Goal: Navigation & Orientation: Understand site structure

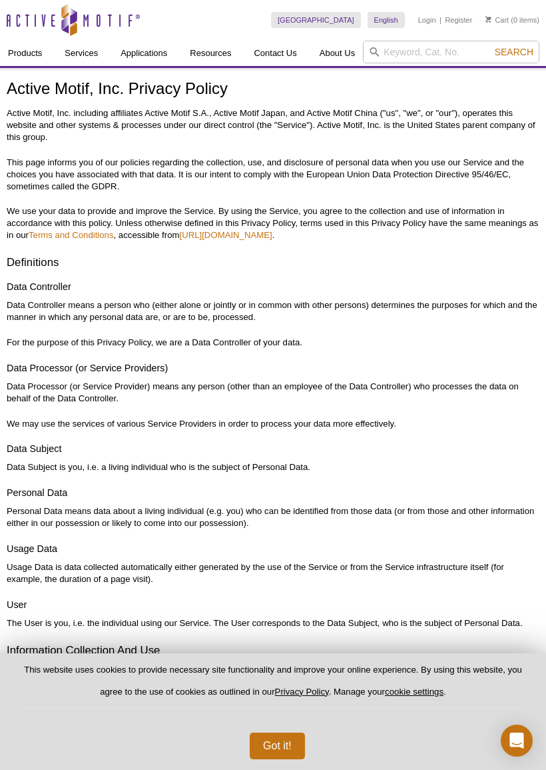
scroll to position [68, 0]
